Goal: Information Seeking & Learning: Learn about a topic

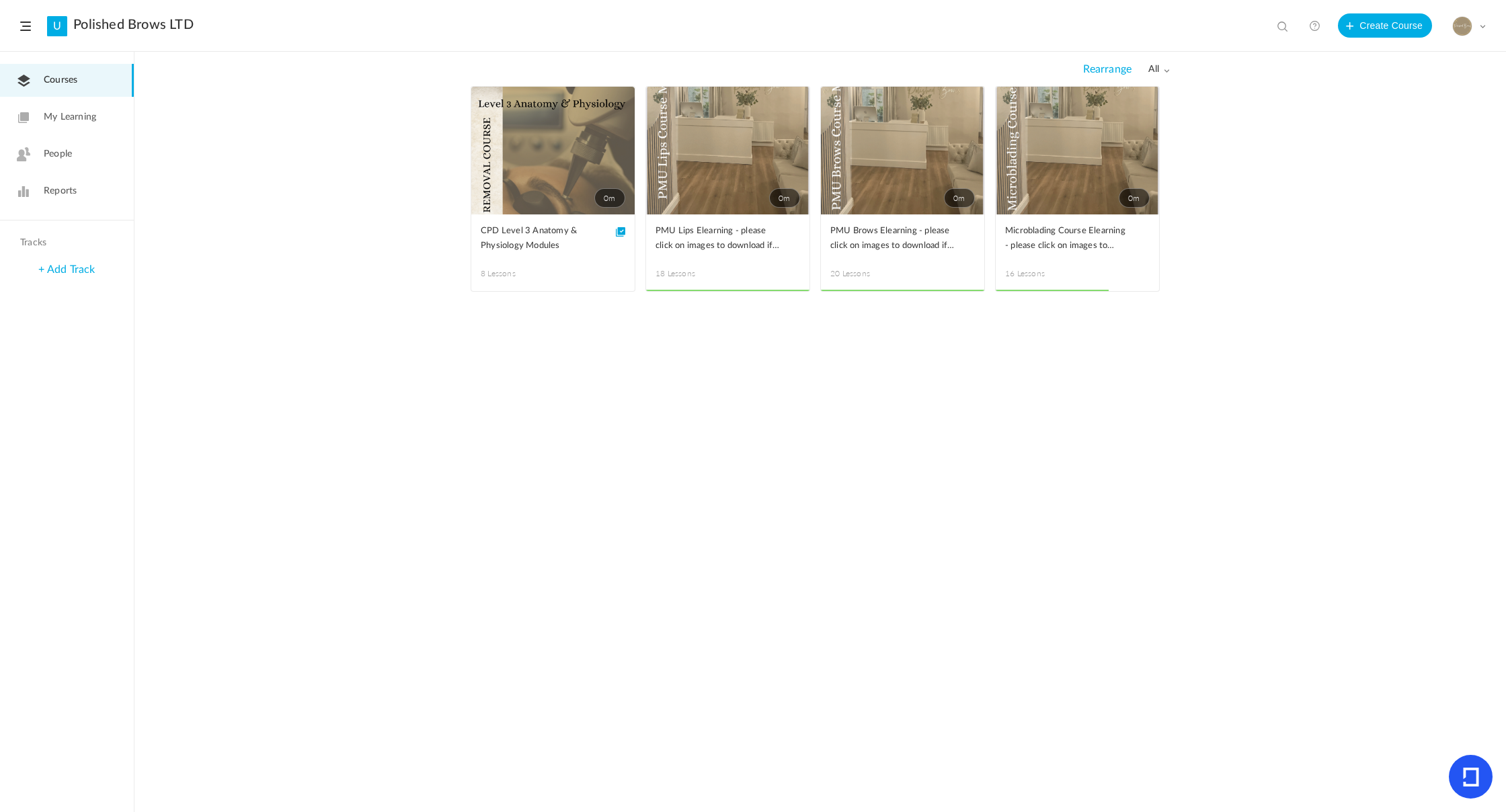
click at [45, 191] on span "Reports" at bounding box center [60, 191] width 33 height 14
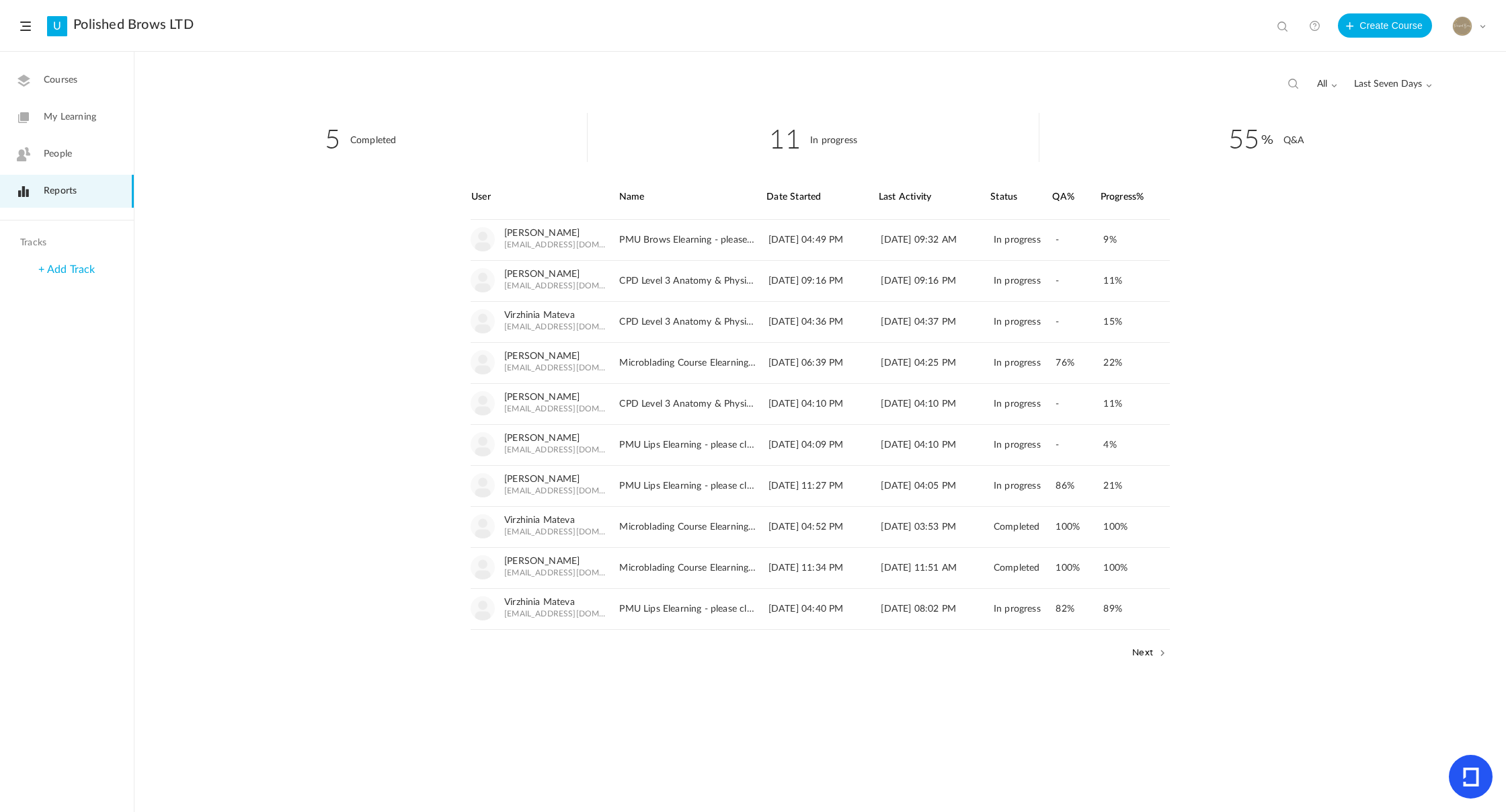
click at [1406, 87] on span "Last Seven Days" at bounding box center [1393, 84] width 78 height 11
click at [1350, 117] on link "All Time" at bounding box center [1368, 113] width 127 height 25
click at [538, 481] on link "[PERSON_NAME]" at bounding box center [541, 479] width 75 height 11
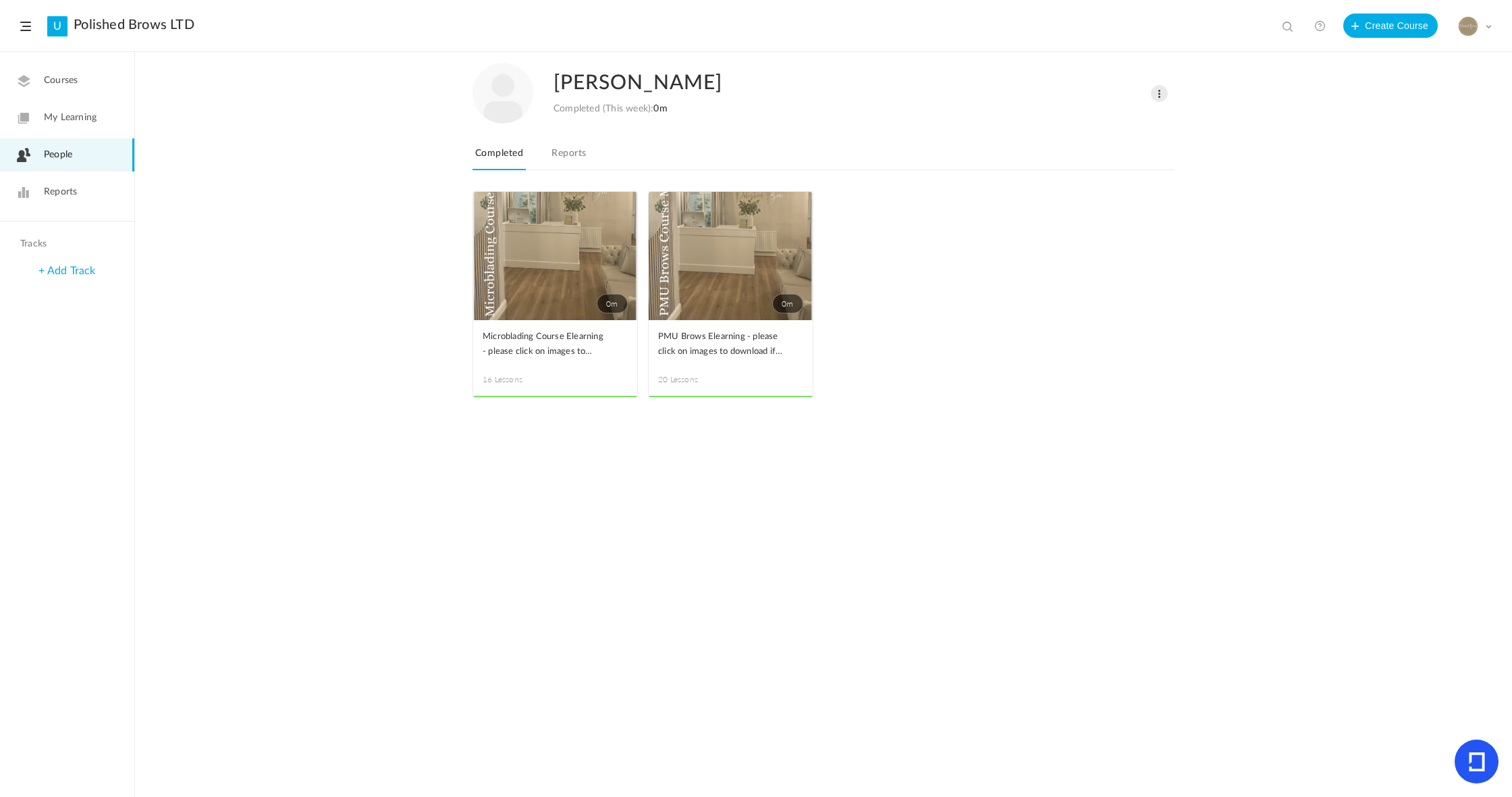
click at [561, 153] on link "Reports" at bounding box center [568, 157] width 40 height 26
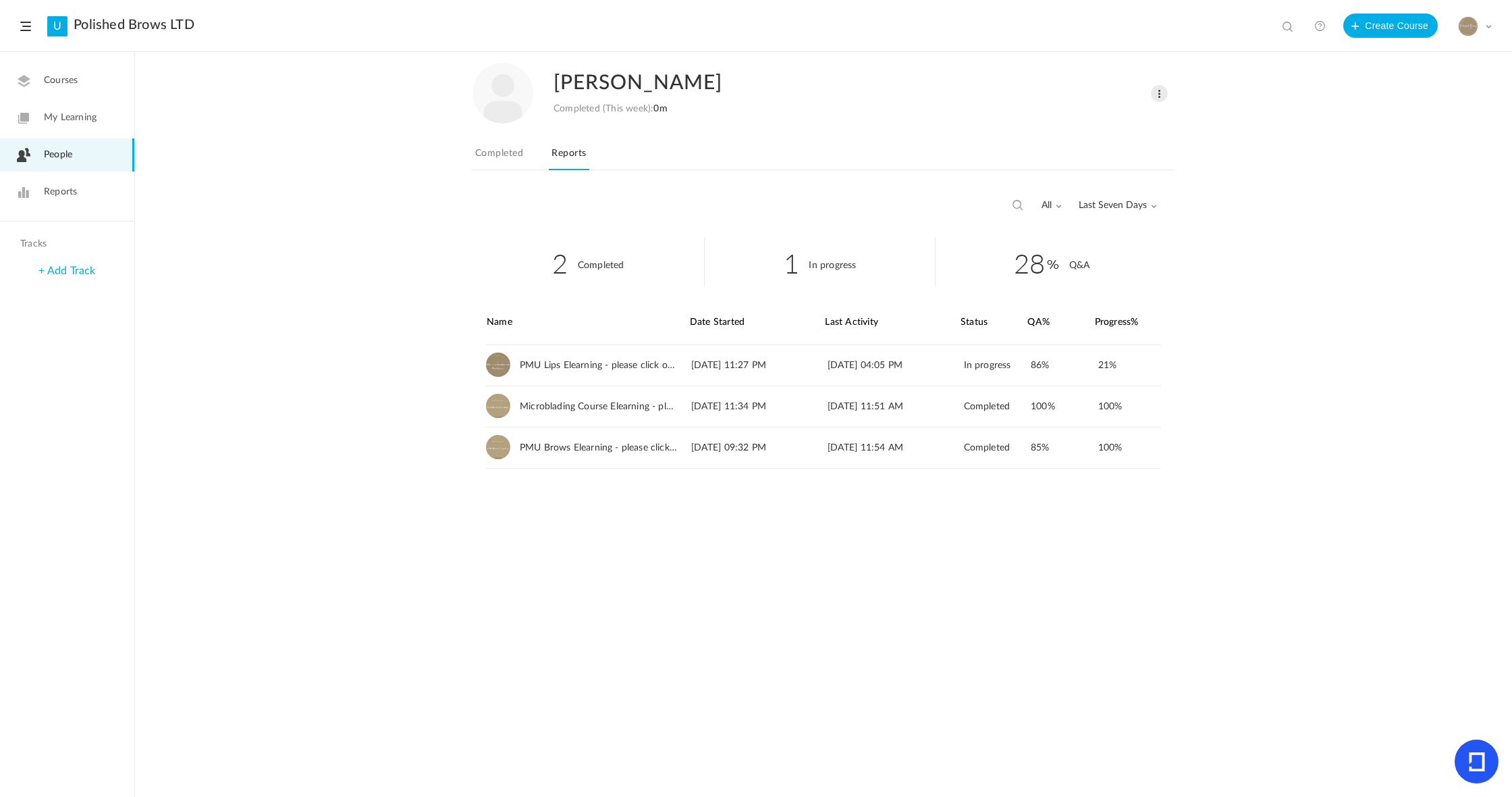
click at [1109, 202] on span "Last Seven Days" at bounding box center [1118, 205] width 79 height 11
click at [1081, 237] on link "All Time" at bounding box center [1092, 235] width 127 height 25
click at [515, 155] on link "Completed" at bounding box center [499, 157] width 54 height 26
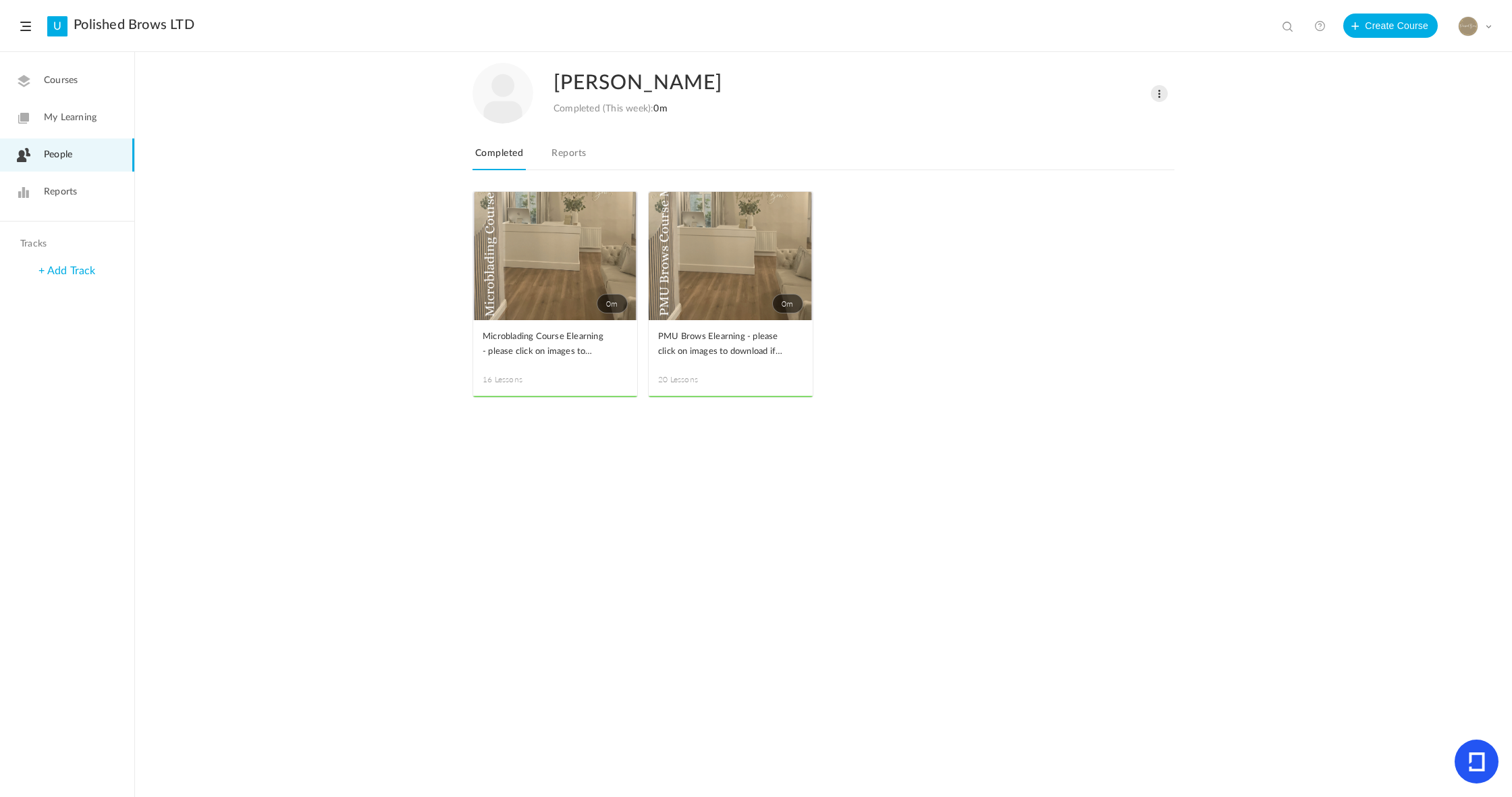
drag, startPoint x: 69, startPoint y: 190, endPoint x: 131, endPoint y: 196, distance: 62.3
click at [69, 190] on span "Reports" at bounding box center [61, 192] width 33 height 14
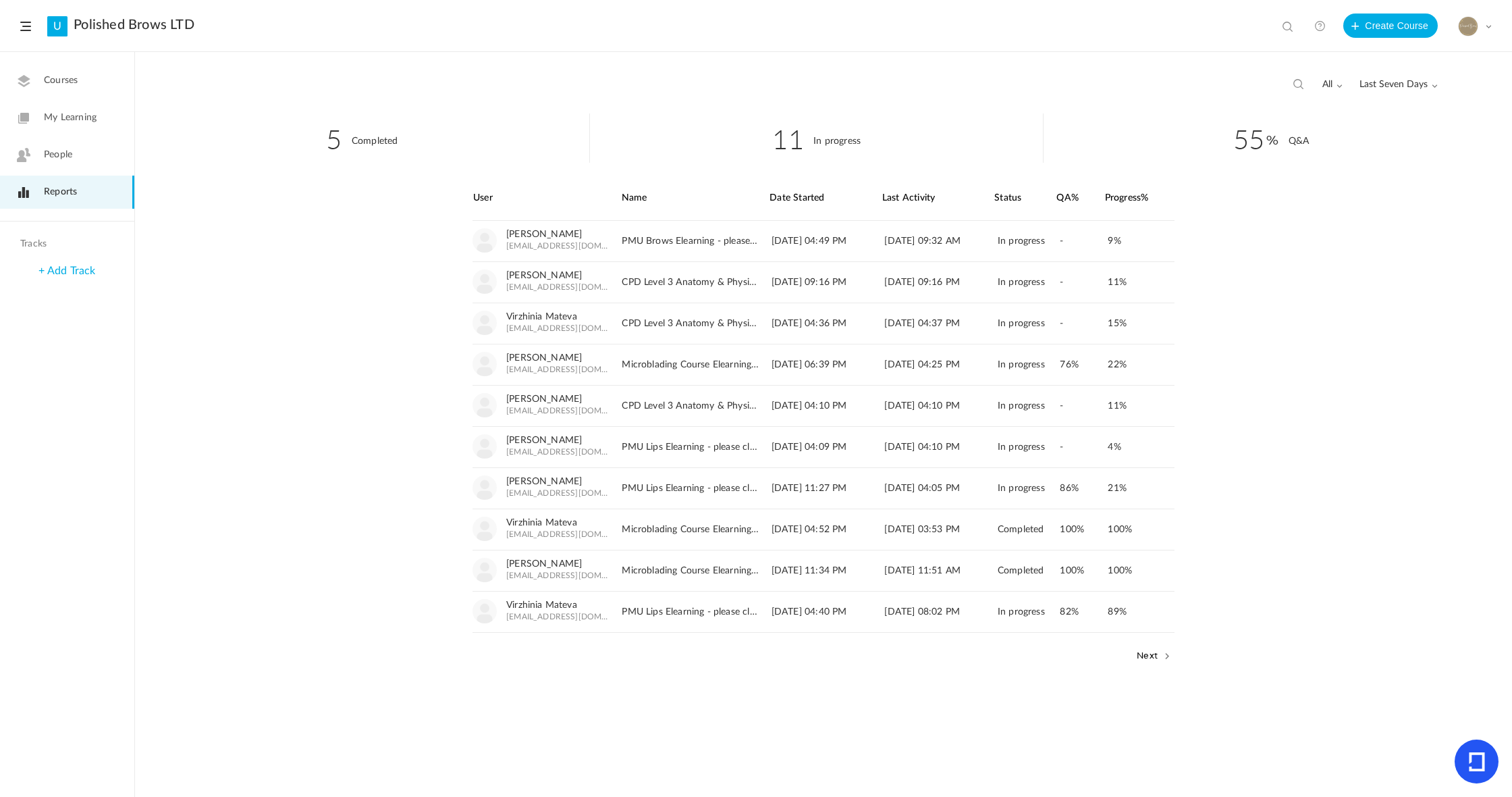
click at [1140, 656] on button "Next" at bounding box center [1154, 655] width 42 height 17
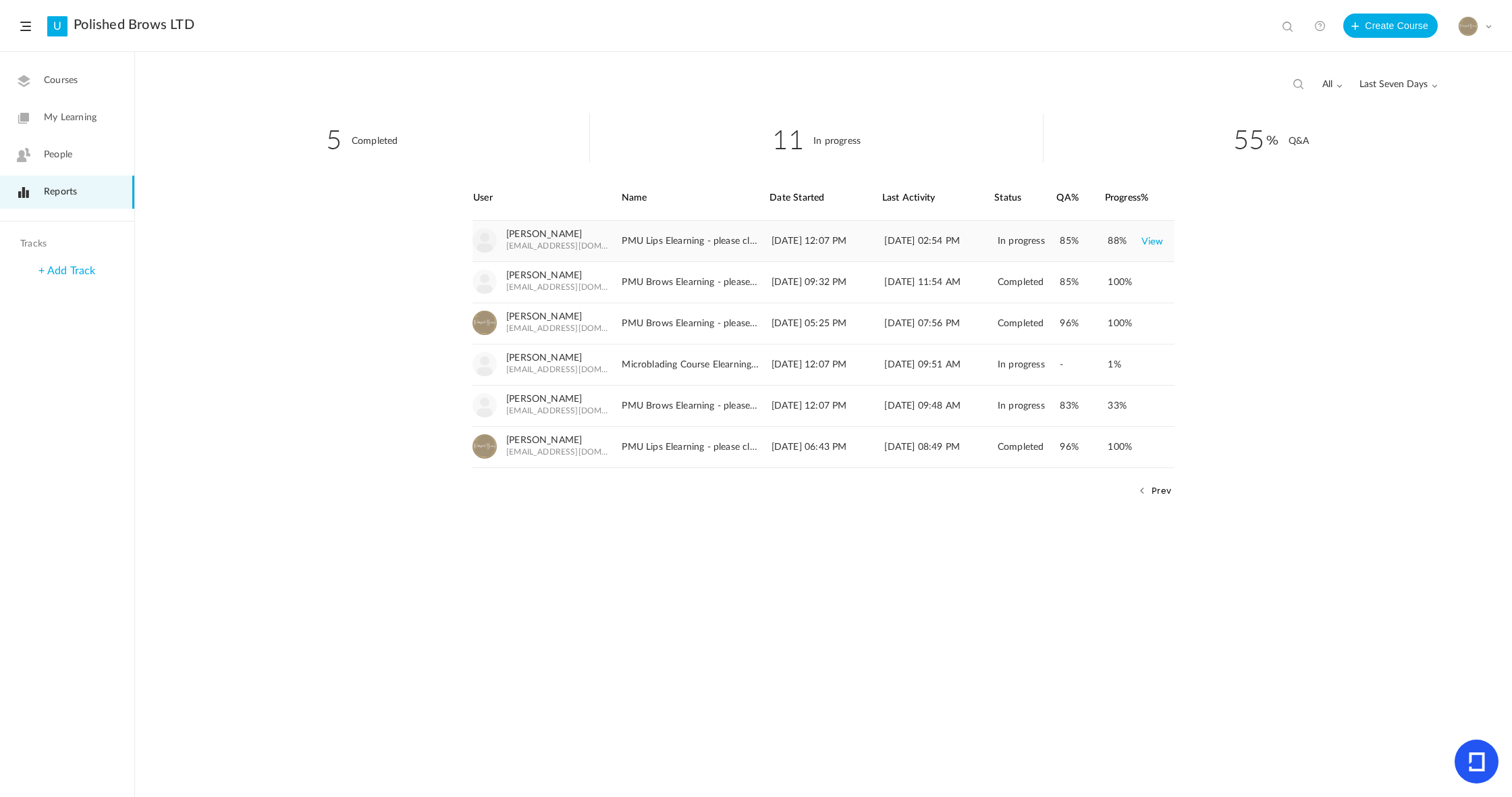
click at [1153, 241] on link "View" at bounding box center [1153, 241] width 22 height 24
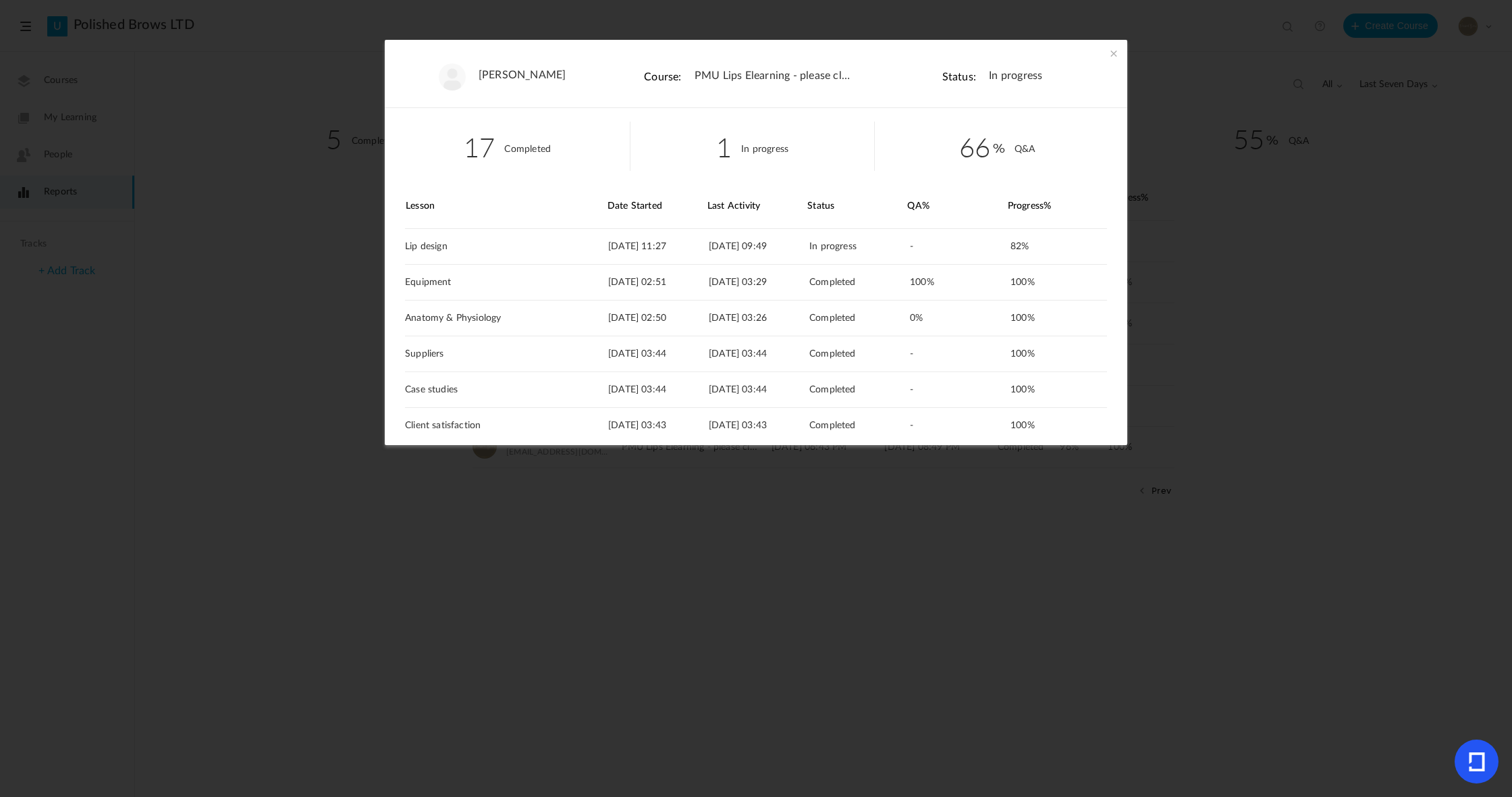
drag, startPoint x: 1114, startPoint y: 53, endPoint x: 1103, endPoint y: 64, distance: 15.6
click at [1114, 53] on span at bounding box center [1114, 54] width 14 height 14
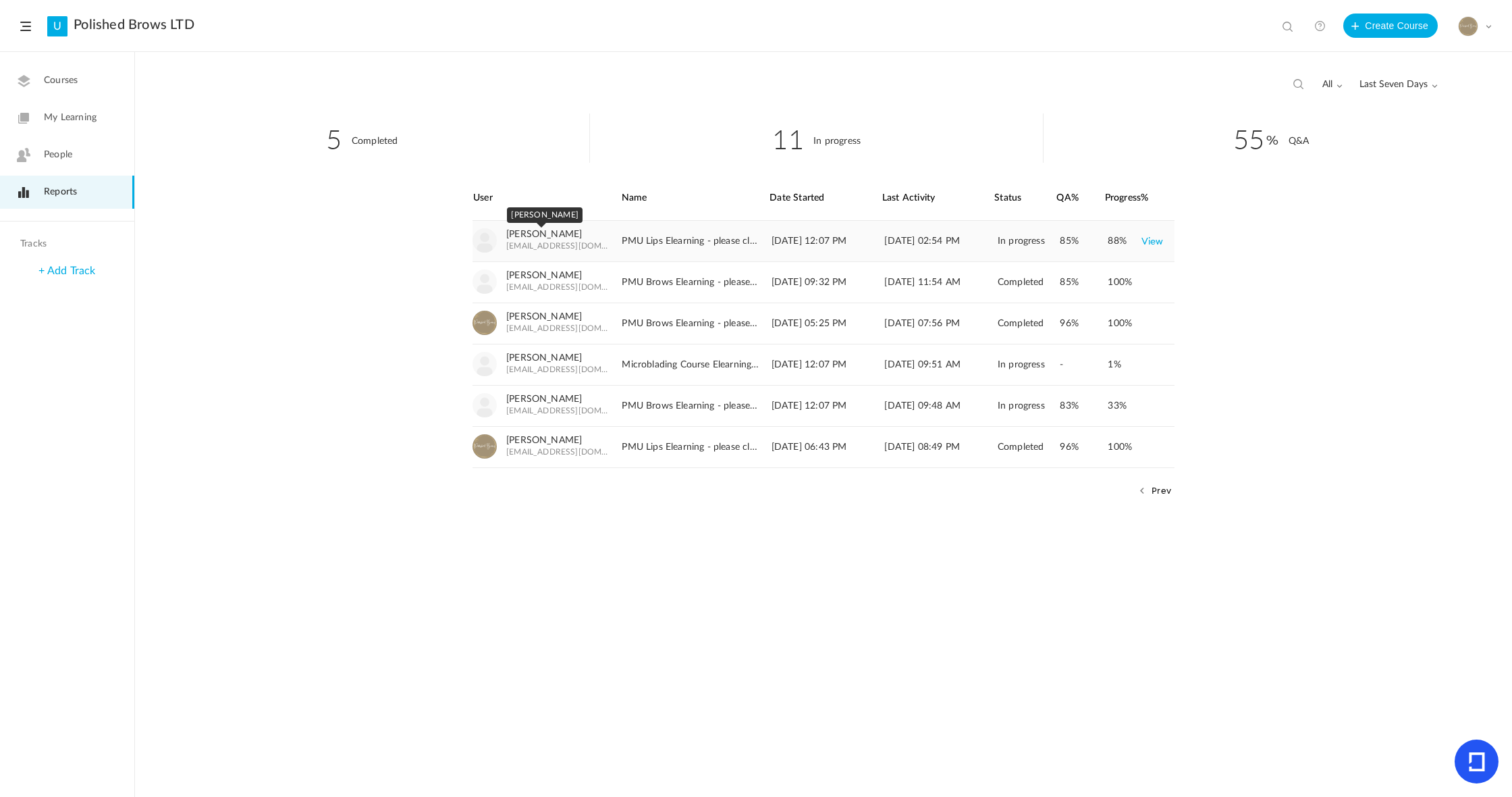
click at [561, 234] on link "Charl Rosenberg" at bounding box center [543, 235] width 75 height 11
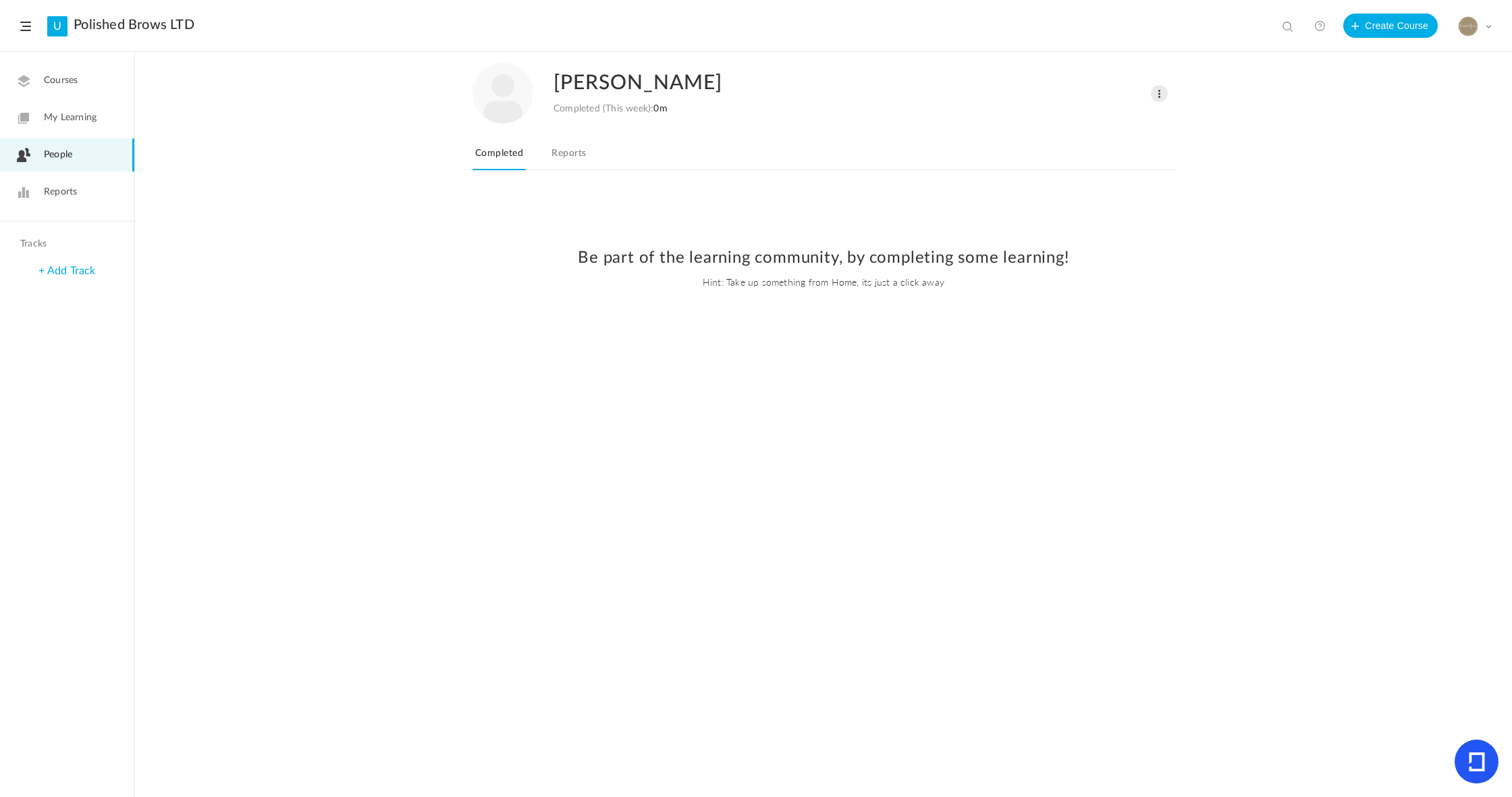
click at [574, 152] on link "Reports" at bounding box center [568, 157] width 40 height 26
click at [1126, 203] on span "Last Seven Days" at bounding box center [1118, 205] width 79 height 11
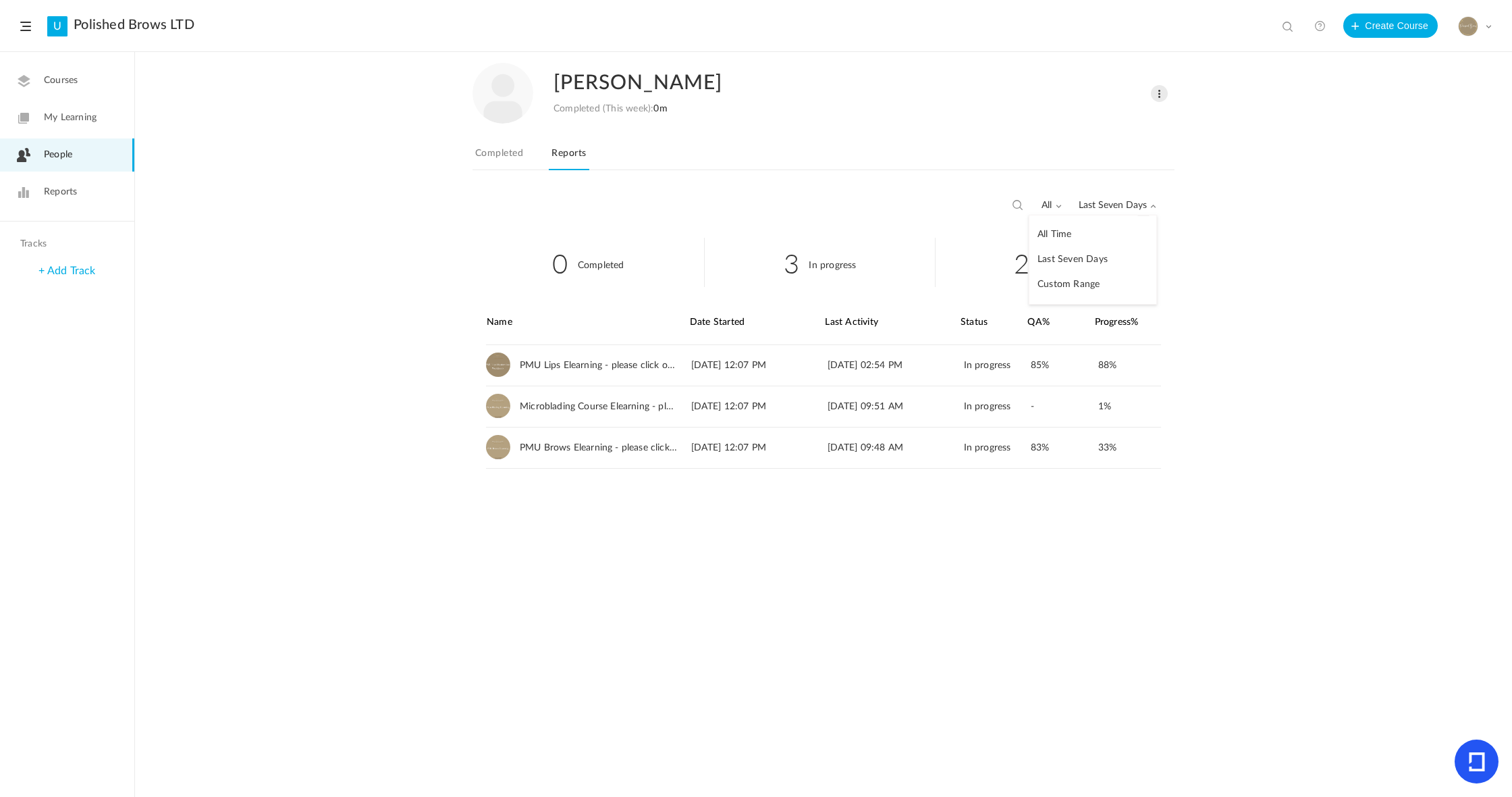
click at [1065, 233] on link "All Time" at bounding box center [1092, 235] width 127 height 25
click at [58, 191] on span "Reports" at bounding box center [61, 192] width 33 height 14
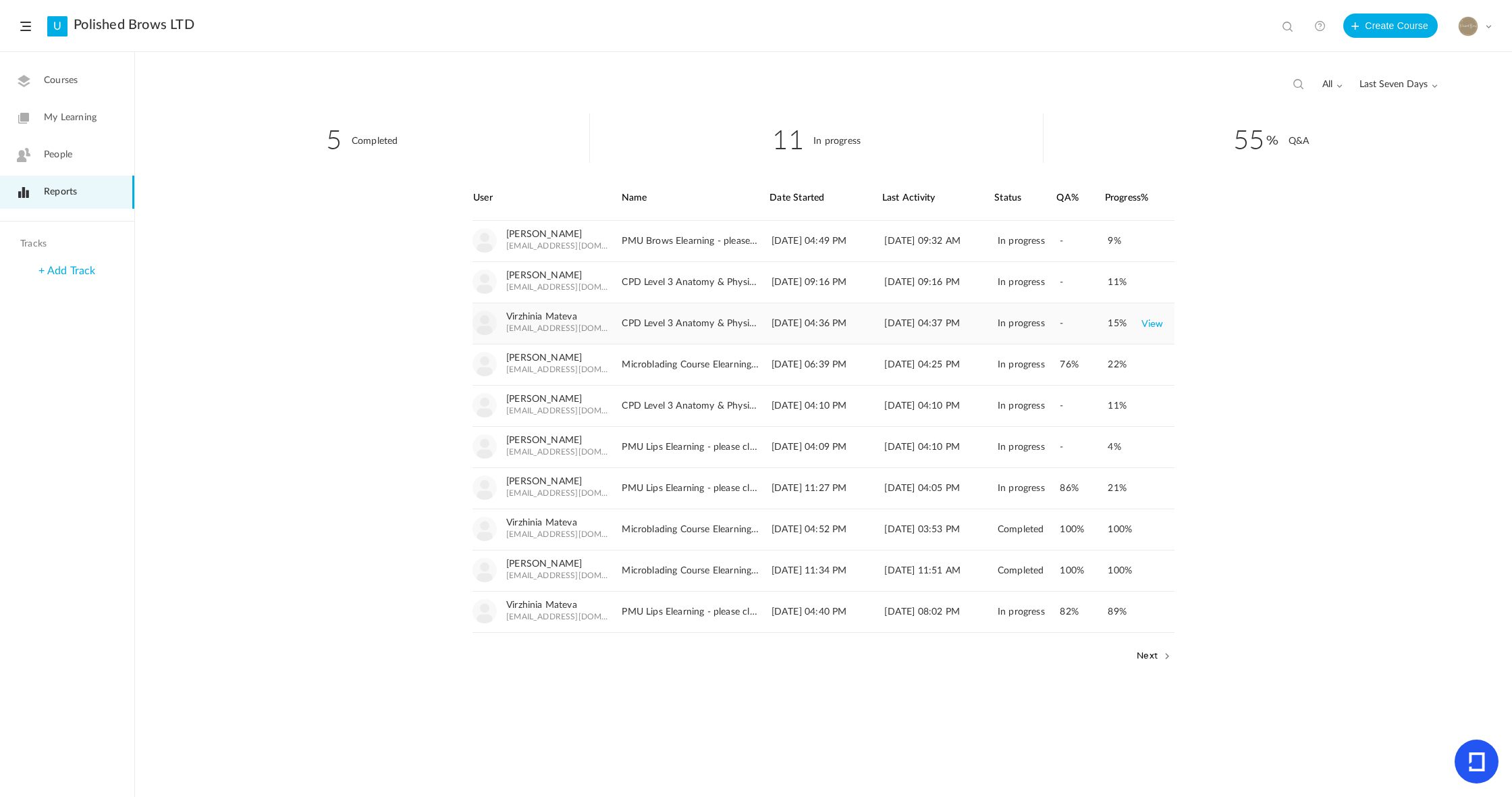
click at [1149, 325] on link "View" at bounding box center [1153, 324] width 22 height 24
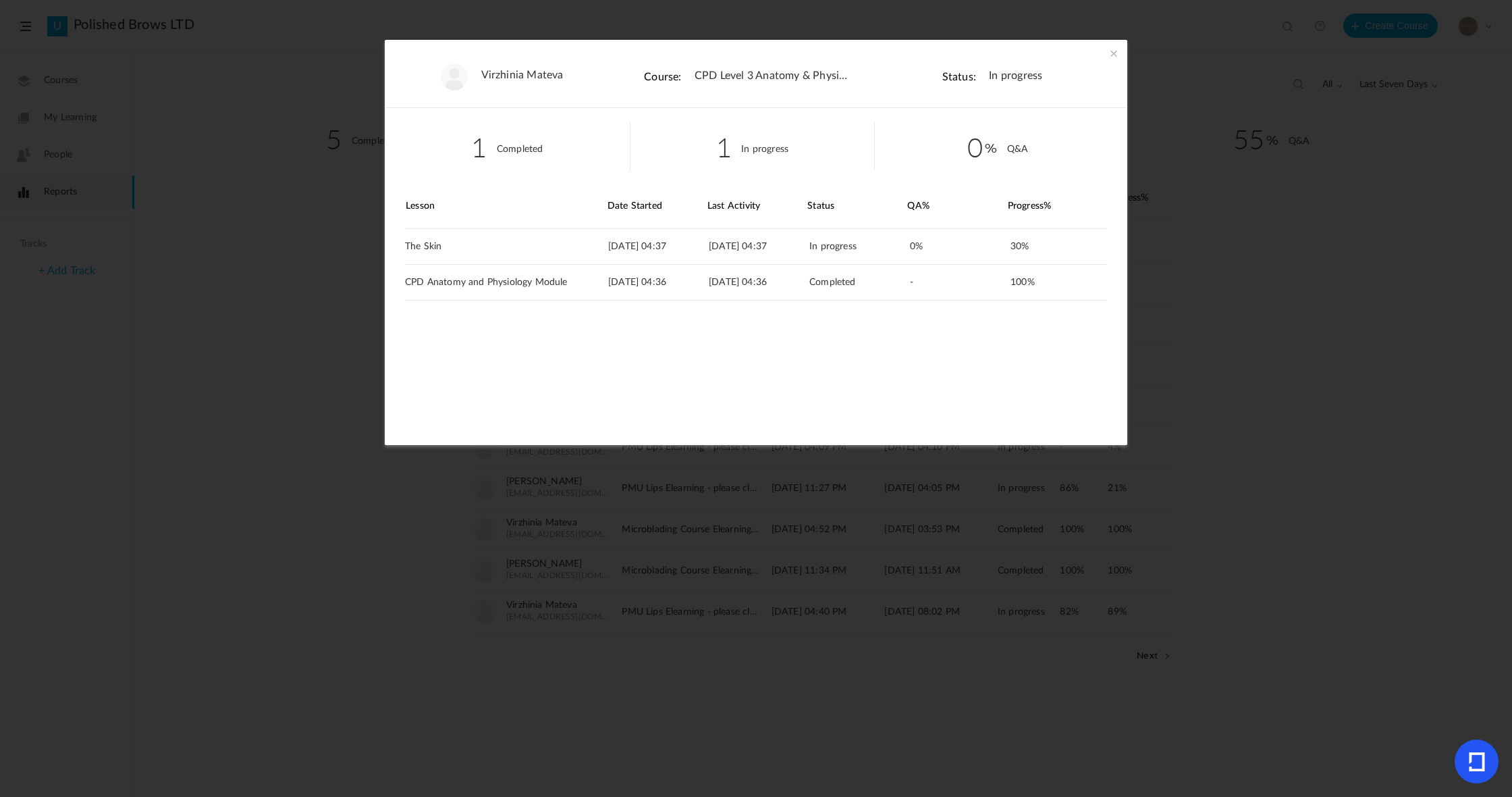
click at [1114, 53] on span at bounding box center [1114, 54] width 14 height 14
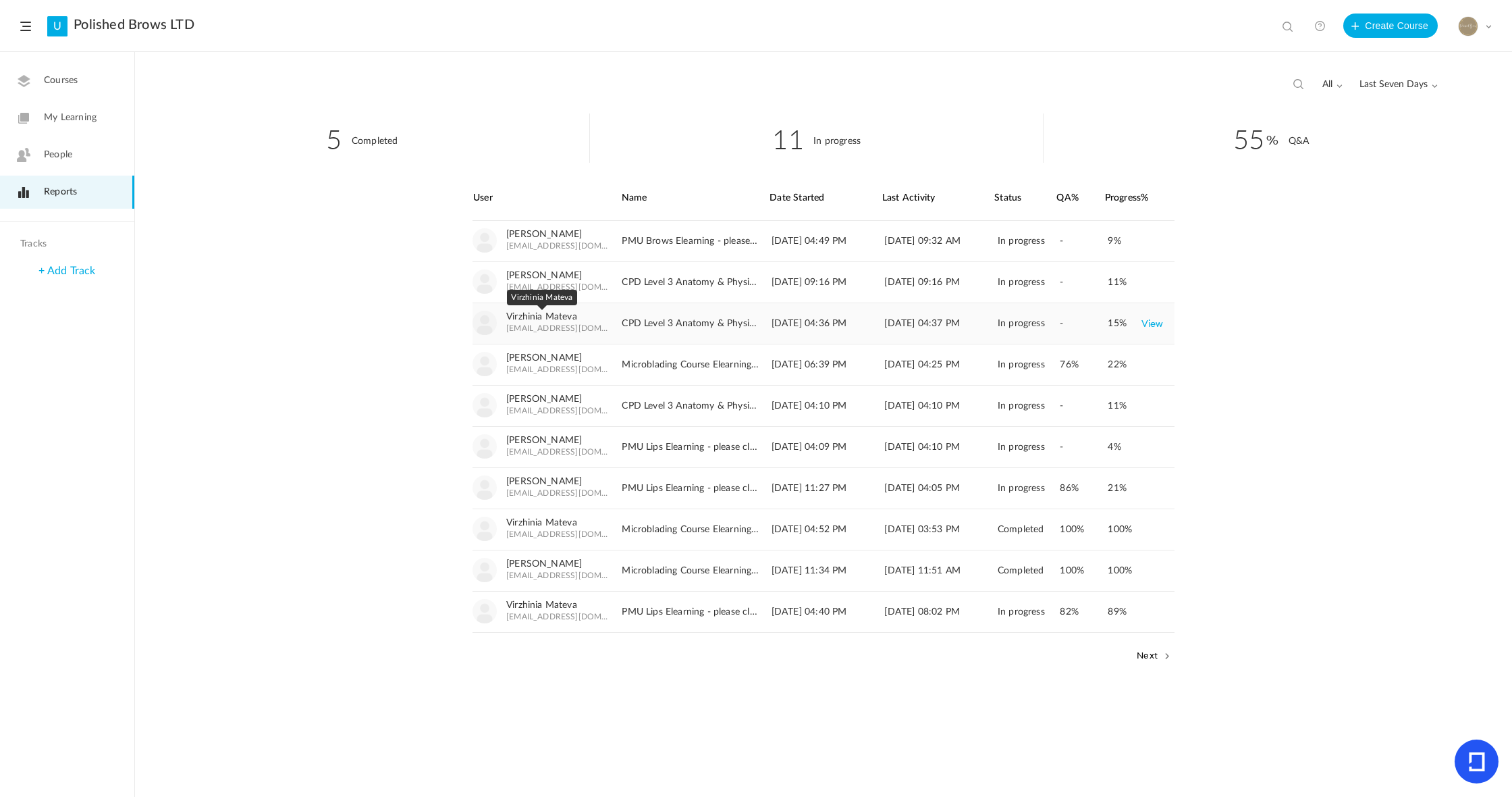
click at [520, 318] on link "Virzhinia Mateva" at bounding box center [541, 317] width 71 height 11
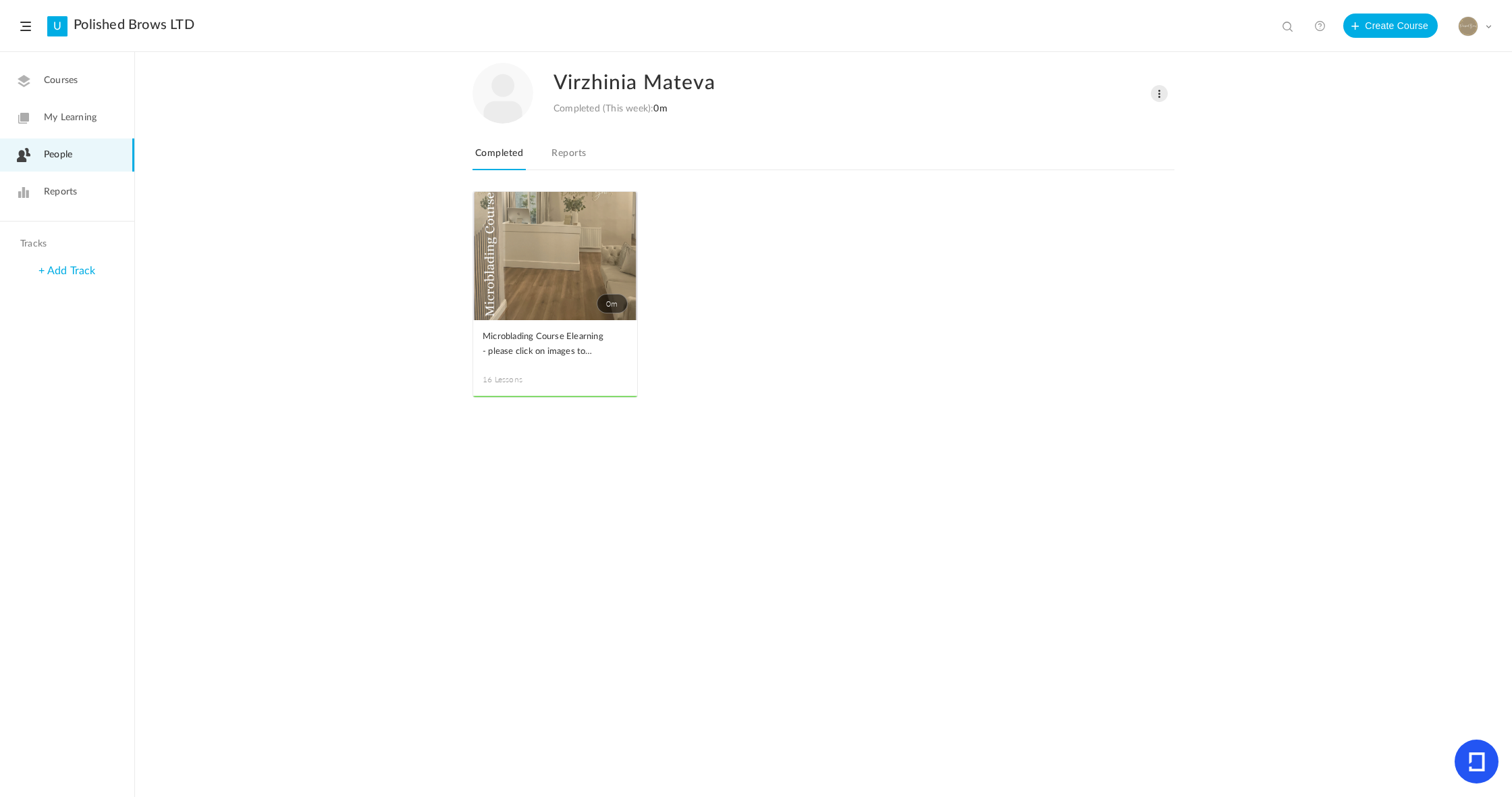
drag, startPoint x: 567, startPoint y: 149, endPoint x: 629, endPoint y: 163, distance: 63.6
click at [567, 149] on link "Reports" at bounding box center [568, 157] width 40 height 26
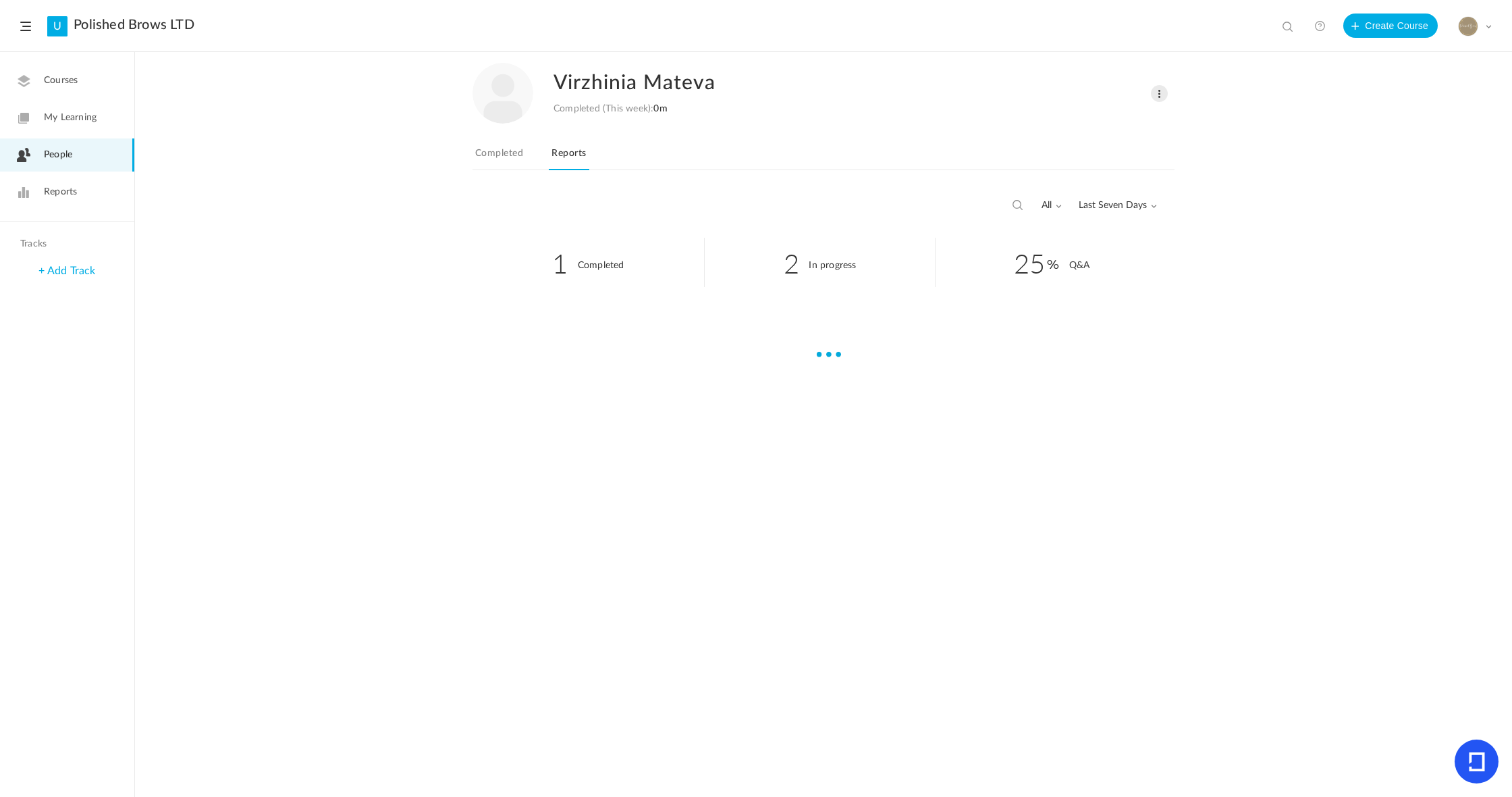
click at [1142, 202] on span "Last Seven Days" at bounding box center [1118, 205] width 79 height 11
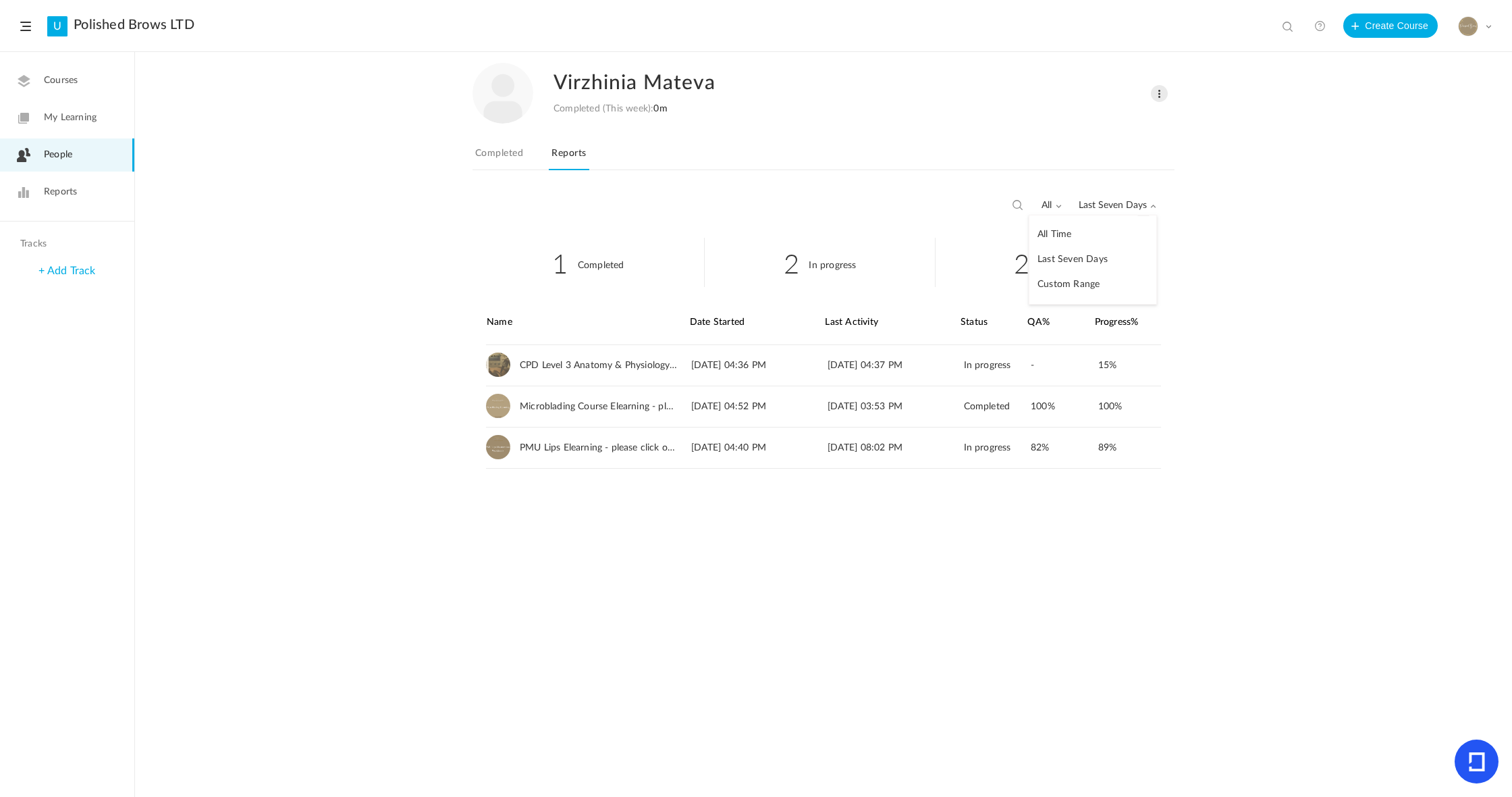
click at [1088, 224] on link "All Time" at bounding box center [1092, 235] width 127 height 25
click at [77, 81] on span "Courses" at bounding box center [61, 80] width 34 height 14
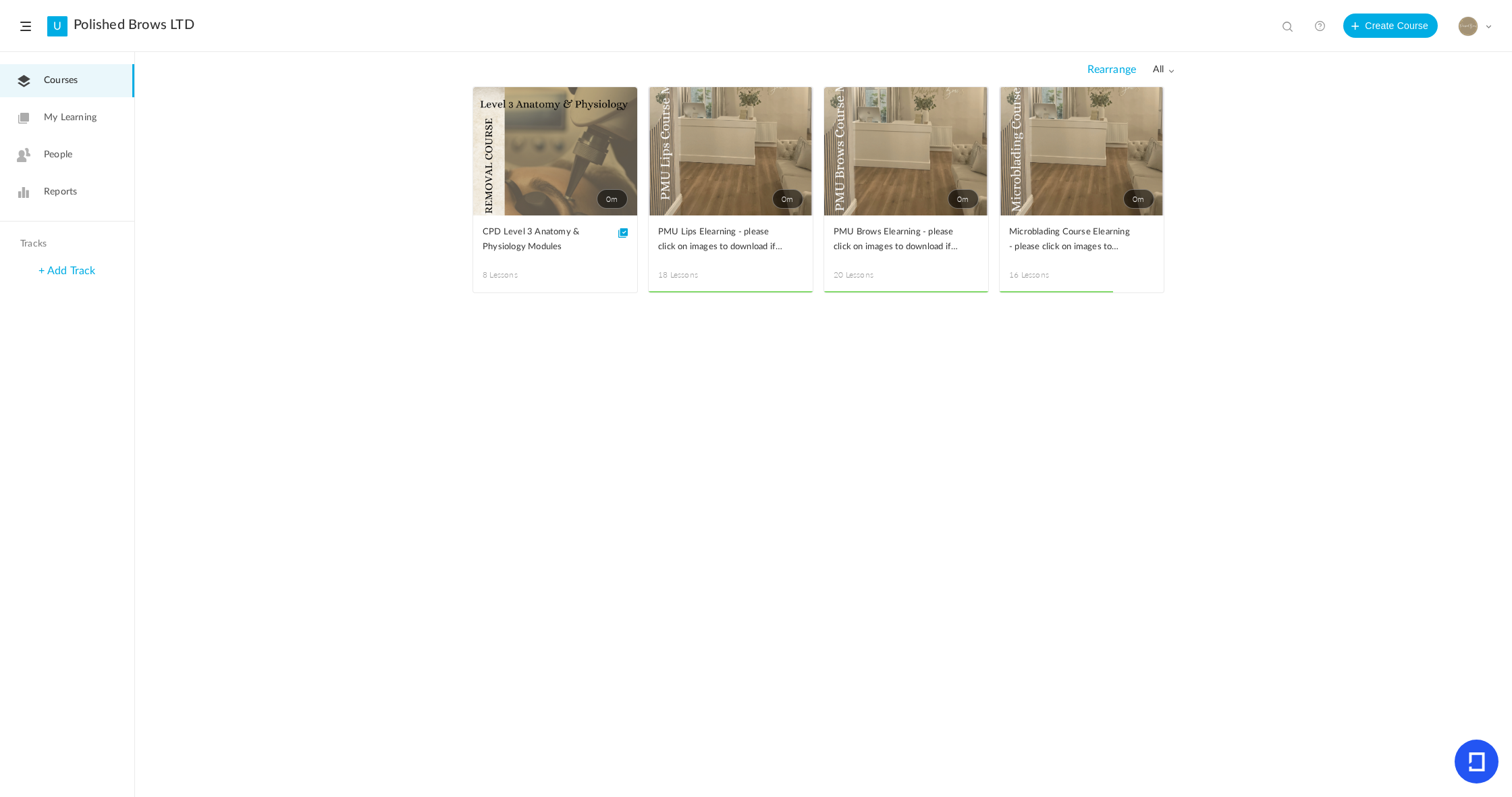
click at [72, 151] on span "People" at bounding box center [58, 155] width 29 height 14
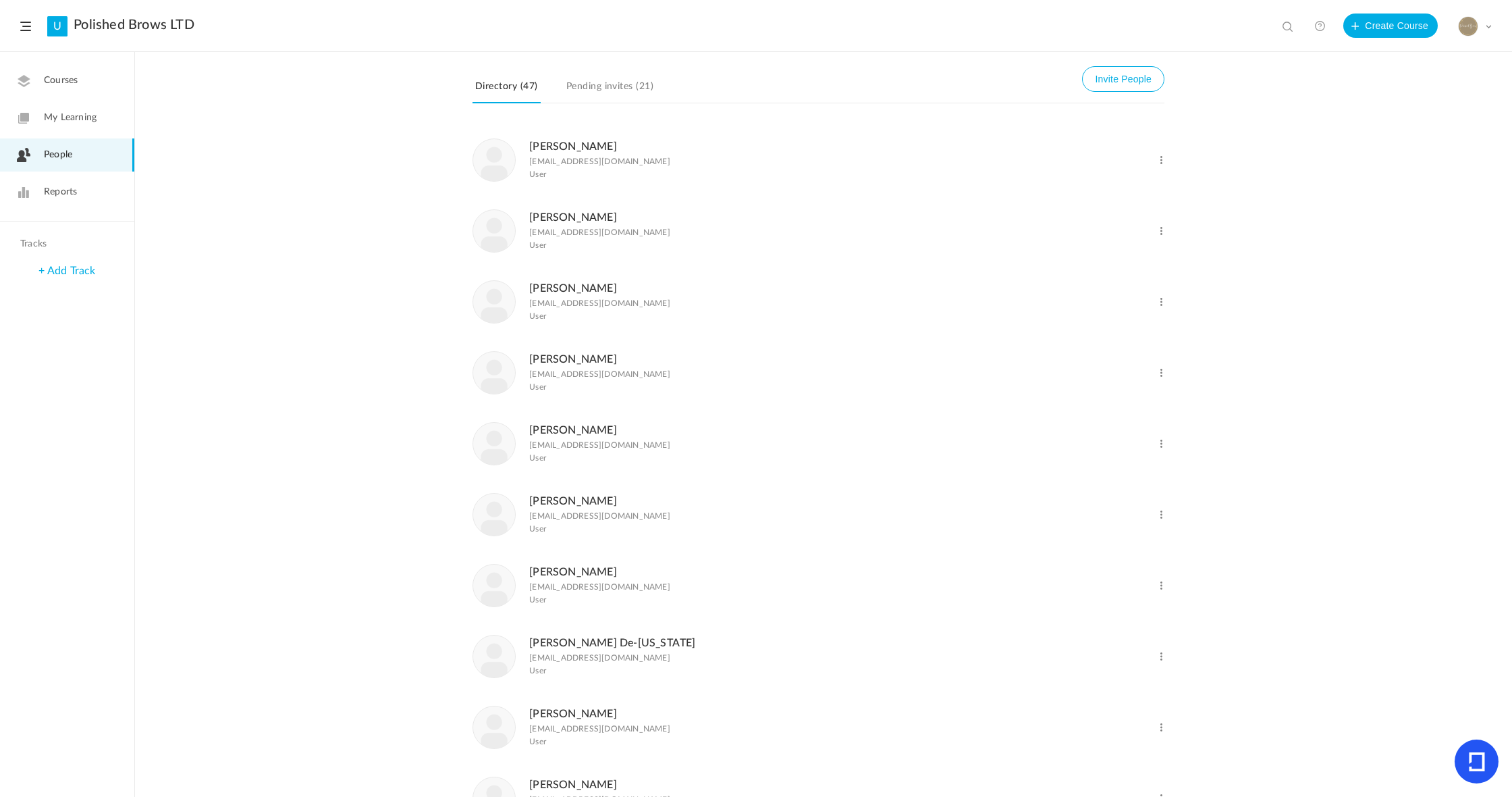
click at [55, 202] on link "Reports" at bounding box center [67, 192] width 134 height 33
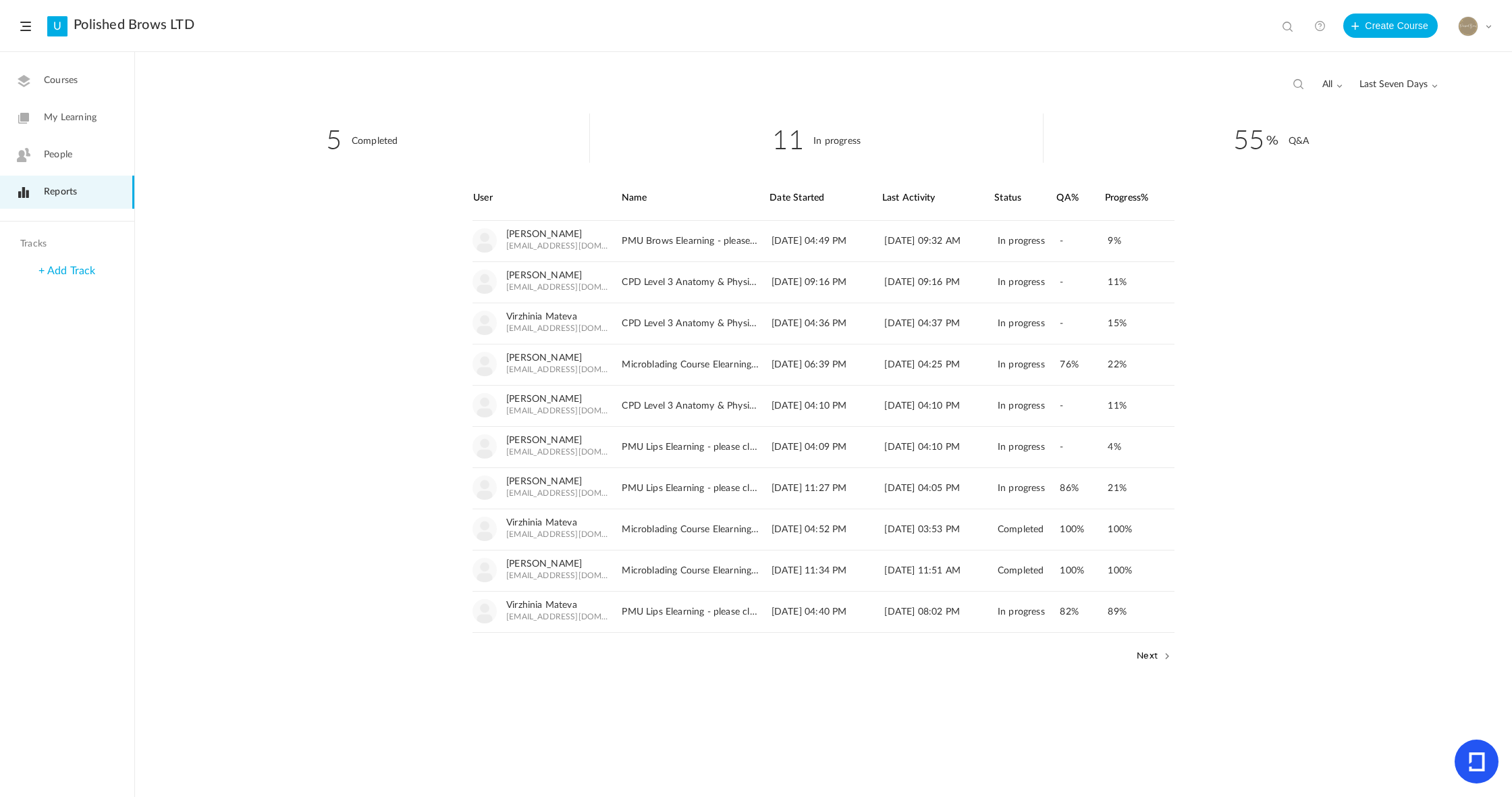
click at [87, 85] on link "Courses" at bounding box center [67, 80] width 134 height 33
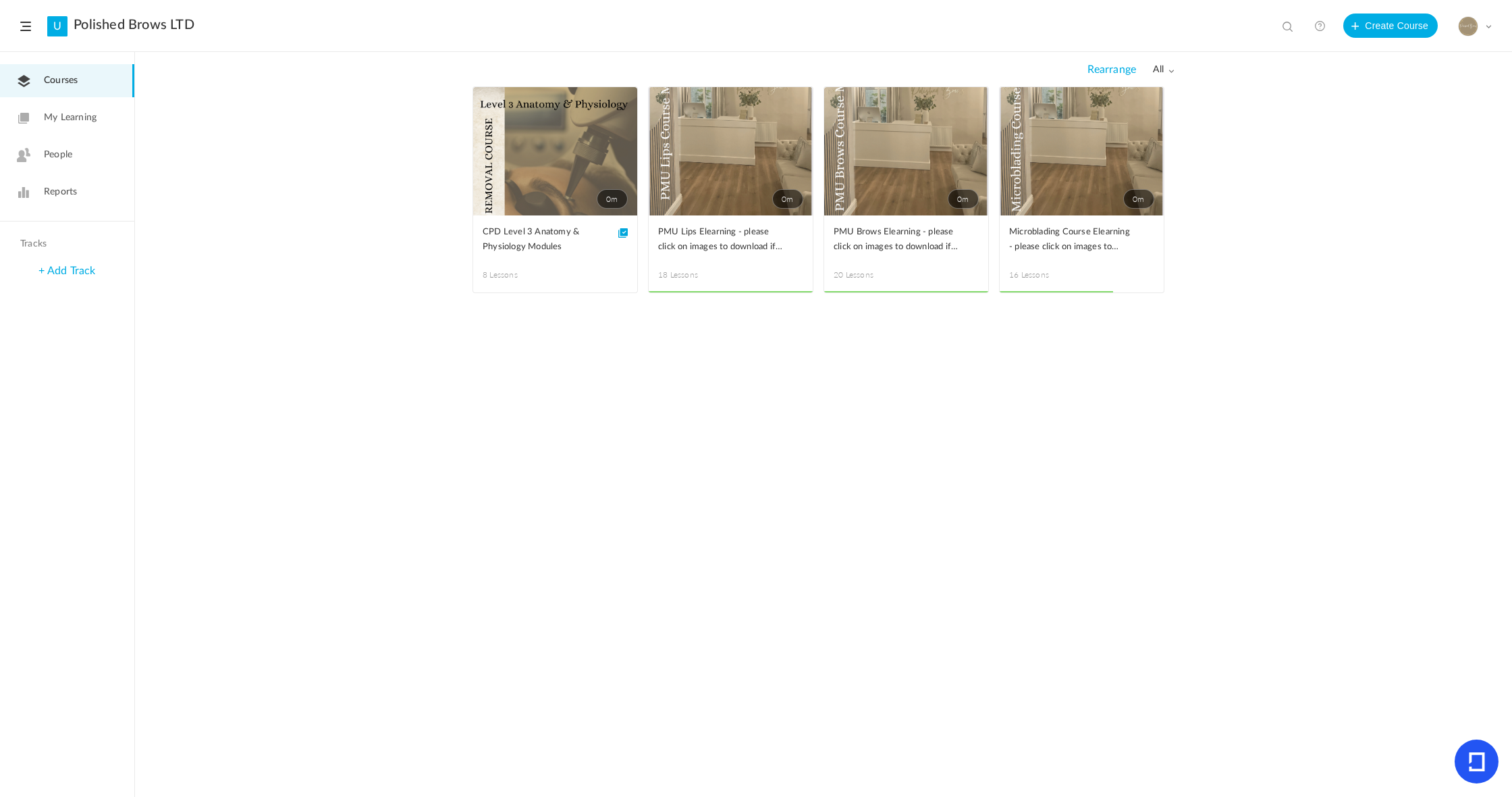
click at [570, 138] on link "0m" at bounding box center [555, 151] width 164 height 128
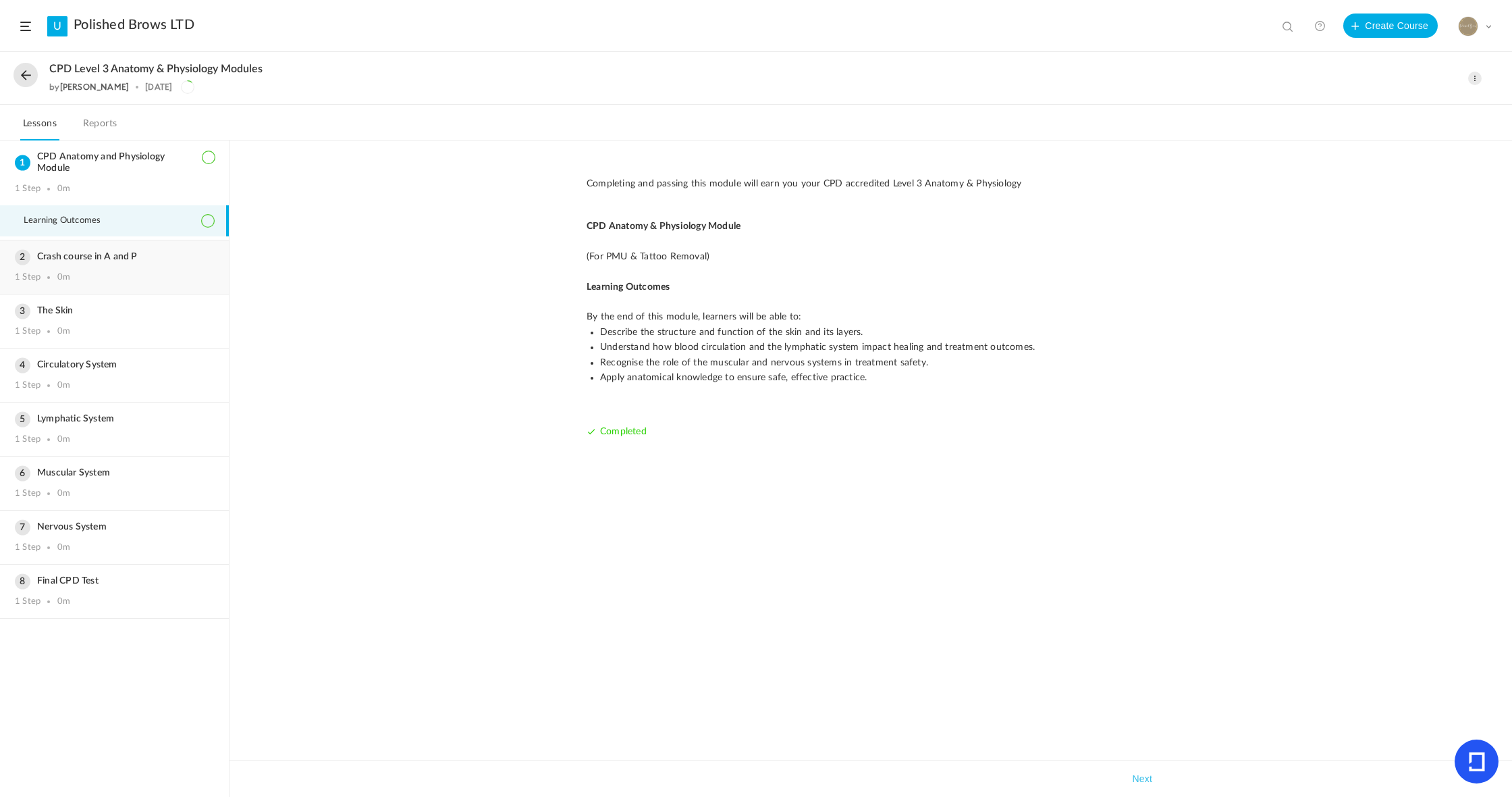
click at [57, 260] on h3 "Crash course in A and P" at bounding box center [114, 256] width 199 height 11
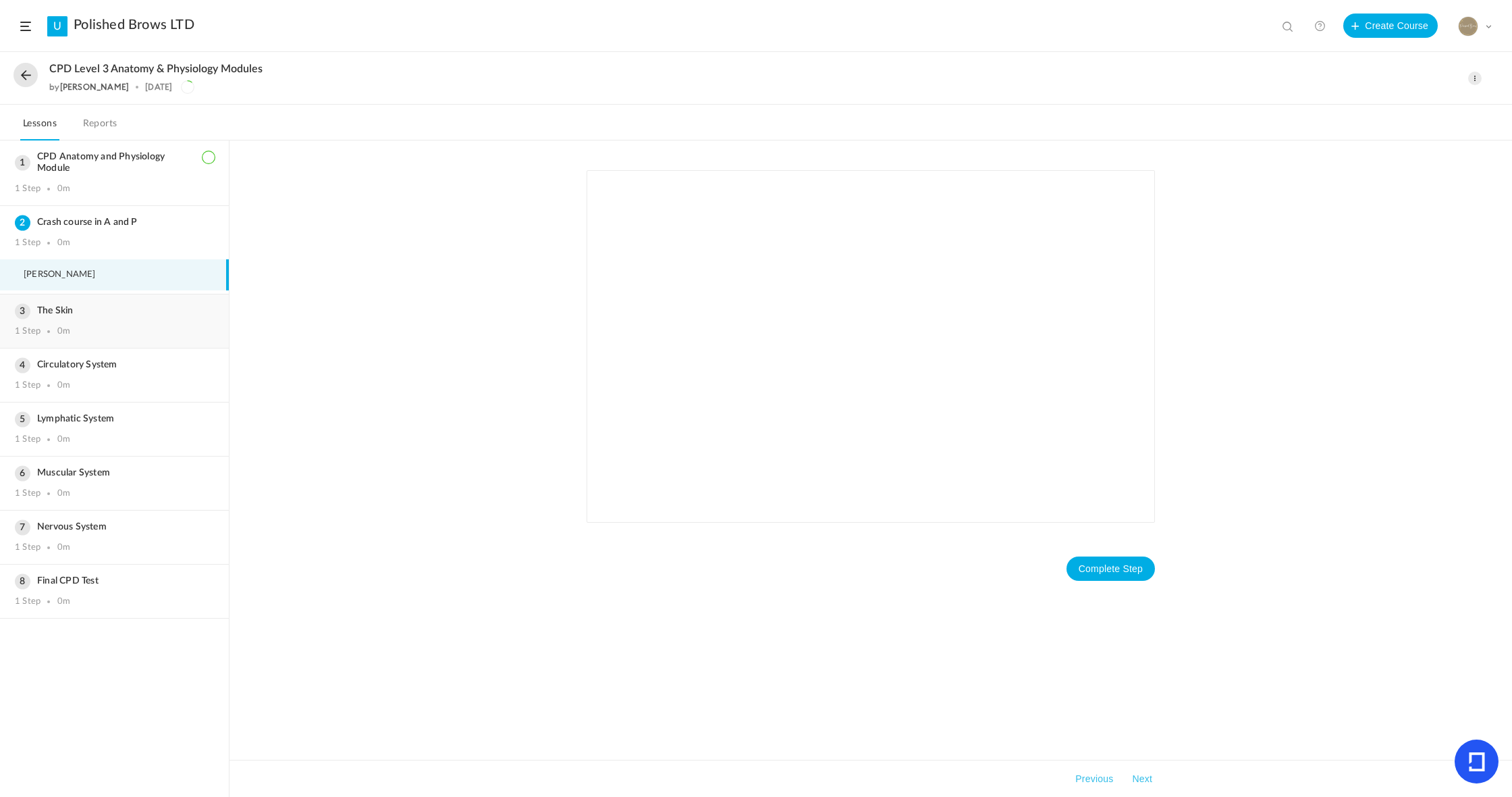
click at [51, 312] on h3 "The Skin" at bounding box center [114, 311] width 199 height 11
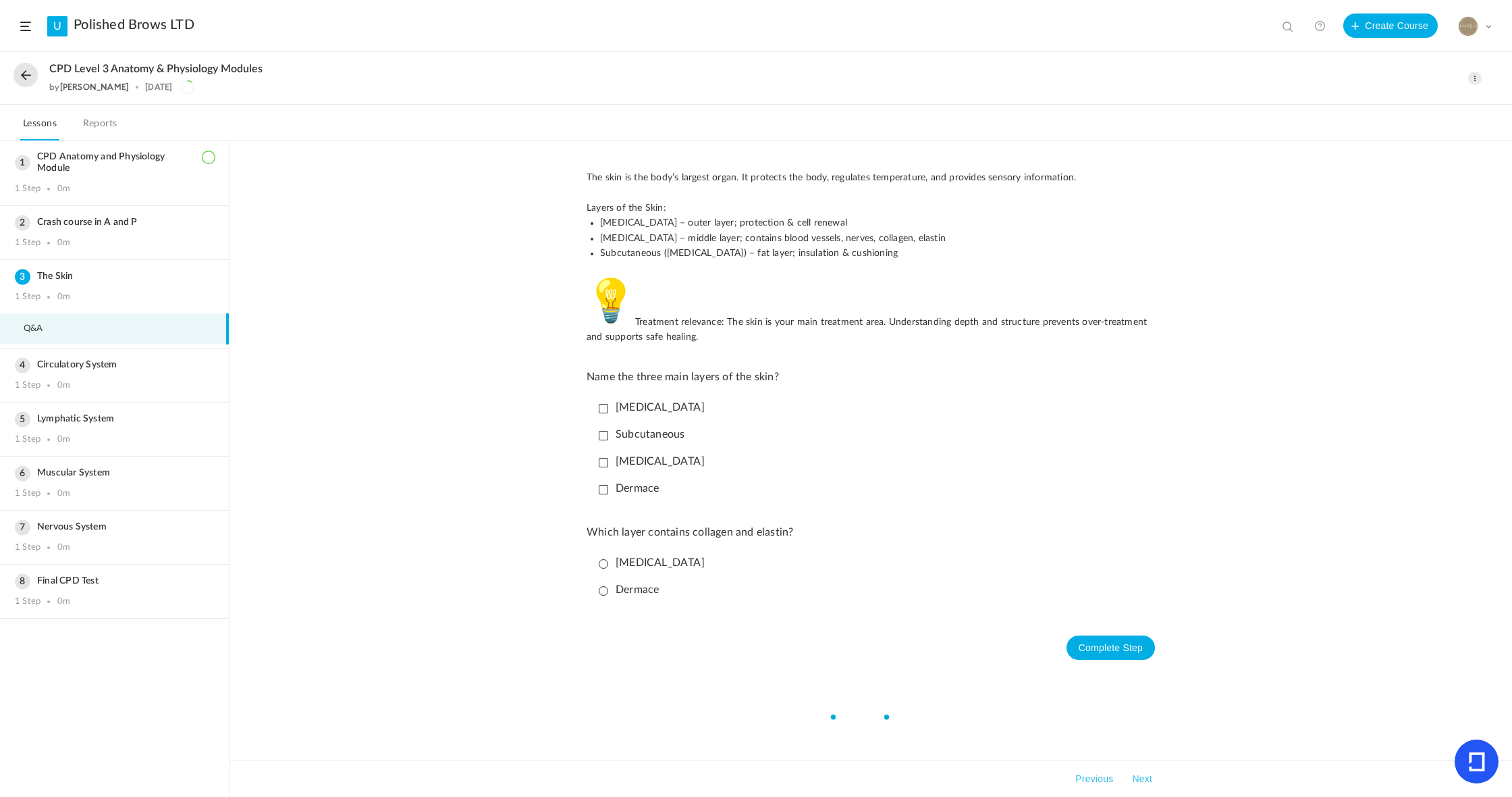
click at [45, 327] on li "Q&A" at bounding box center [114, 329] width 229 height 31
click at [38, 367] on h3 "Circulatory System" at bounding box center [114, 364] width 199 height 11
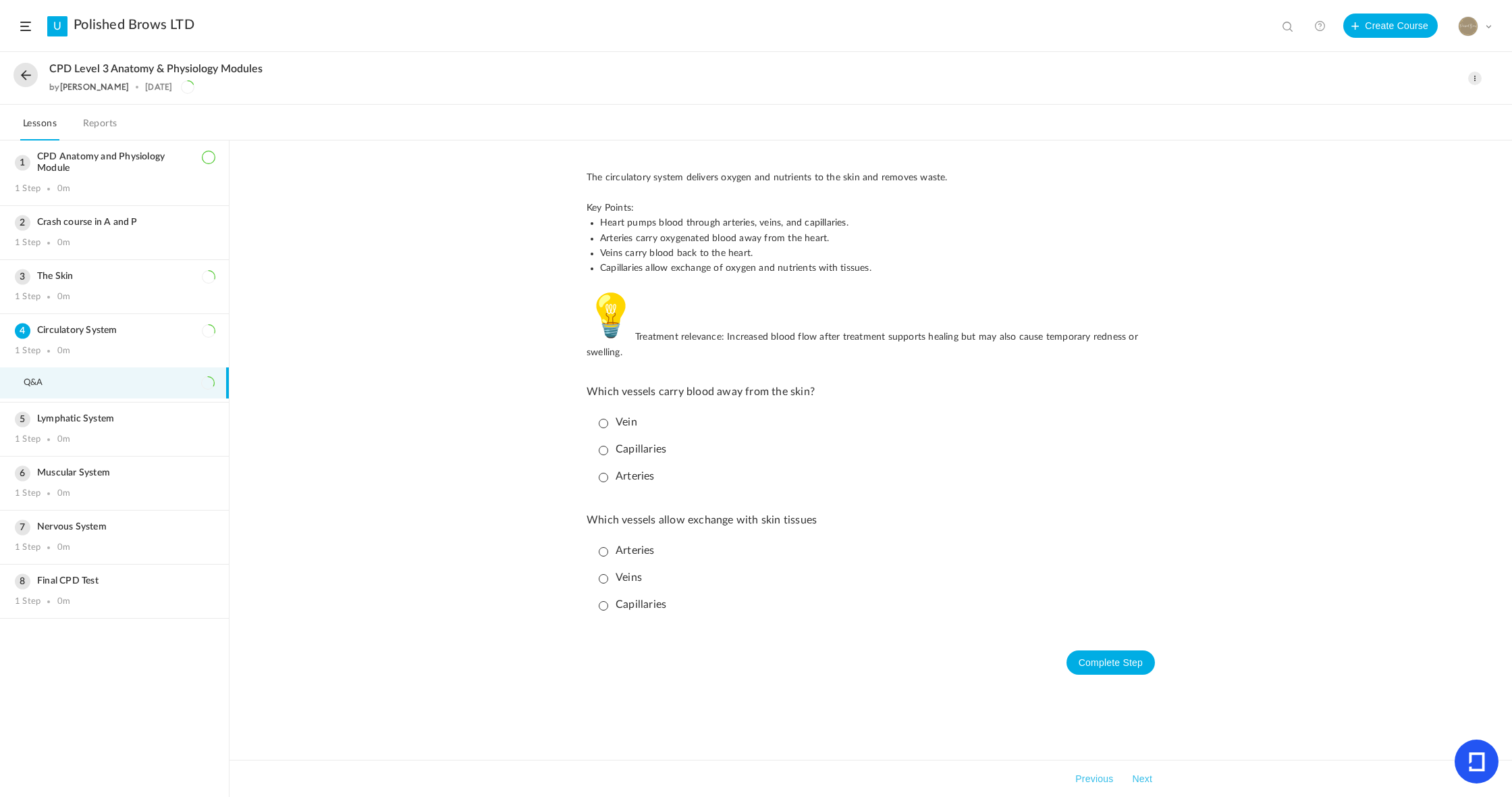
click at [22, 72] on button at bounding box center [26, 75] width 24 height 24
